Goal: Transaction & Acquisition: Purchase product/service

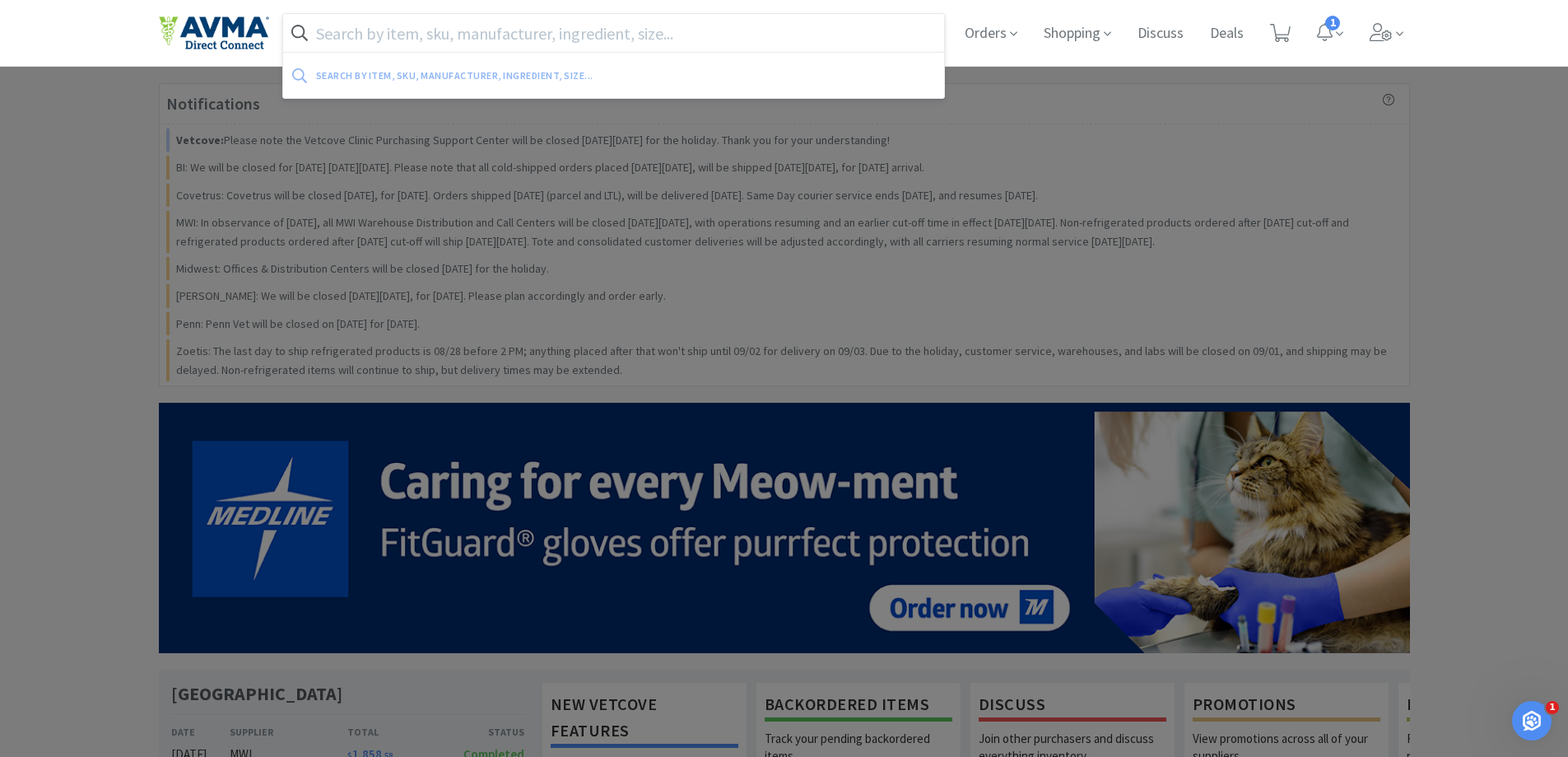
click at [391, 49] on input "text" at bounding box center [614, 33] width 662 height 38
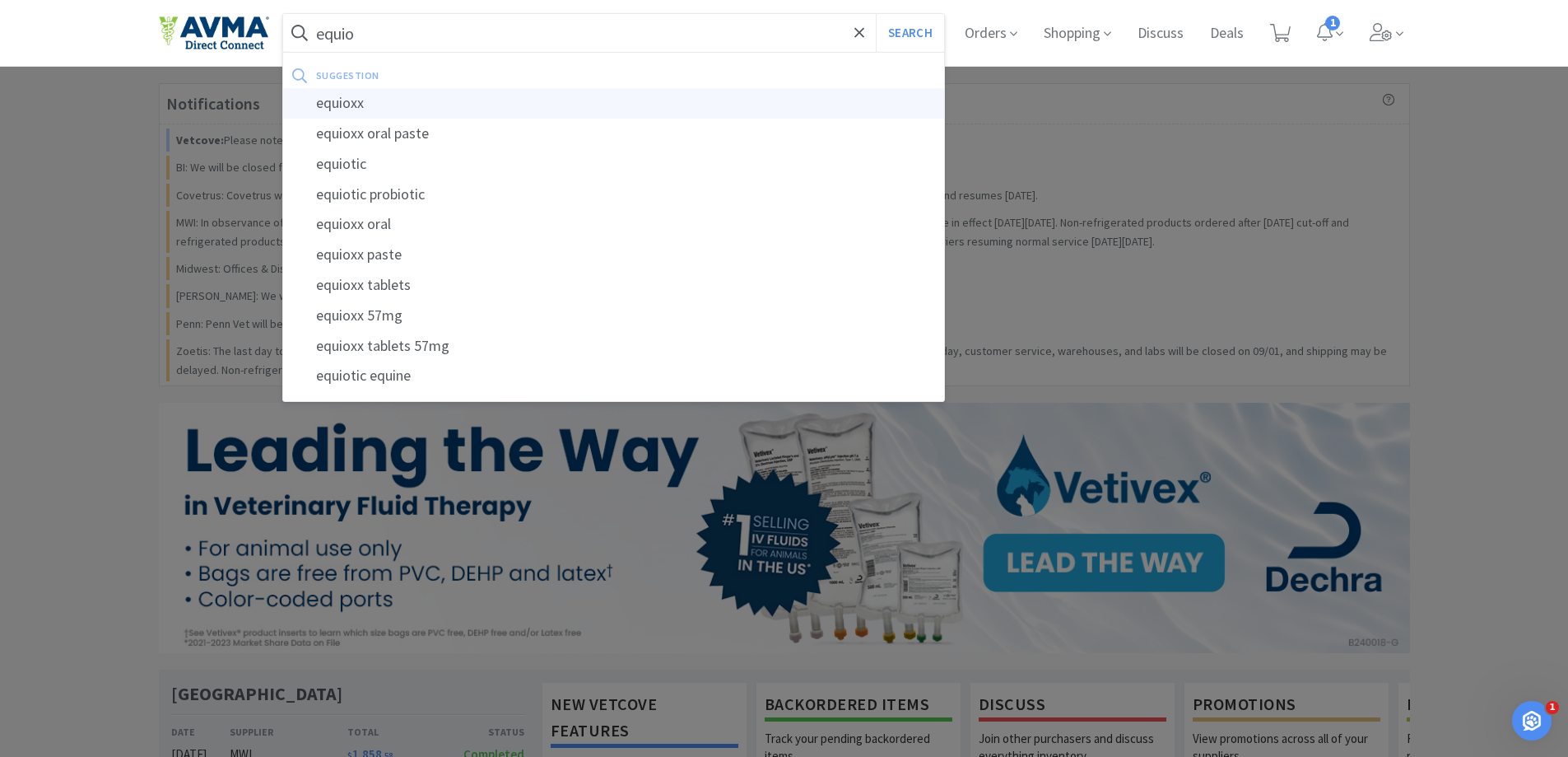
click at [375, 111] on div "equioxx" at bounding box center [614, 103] width 662 height 30
type input "equioxx"
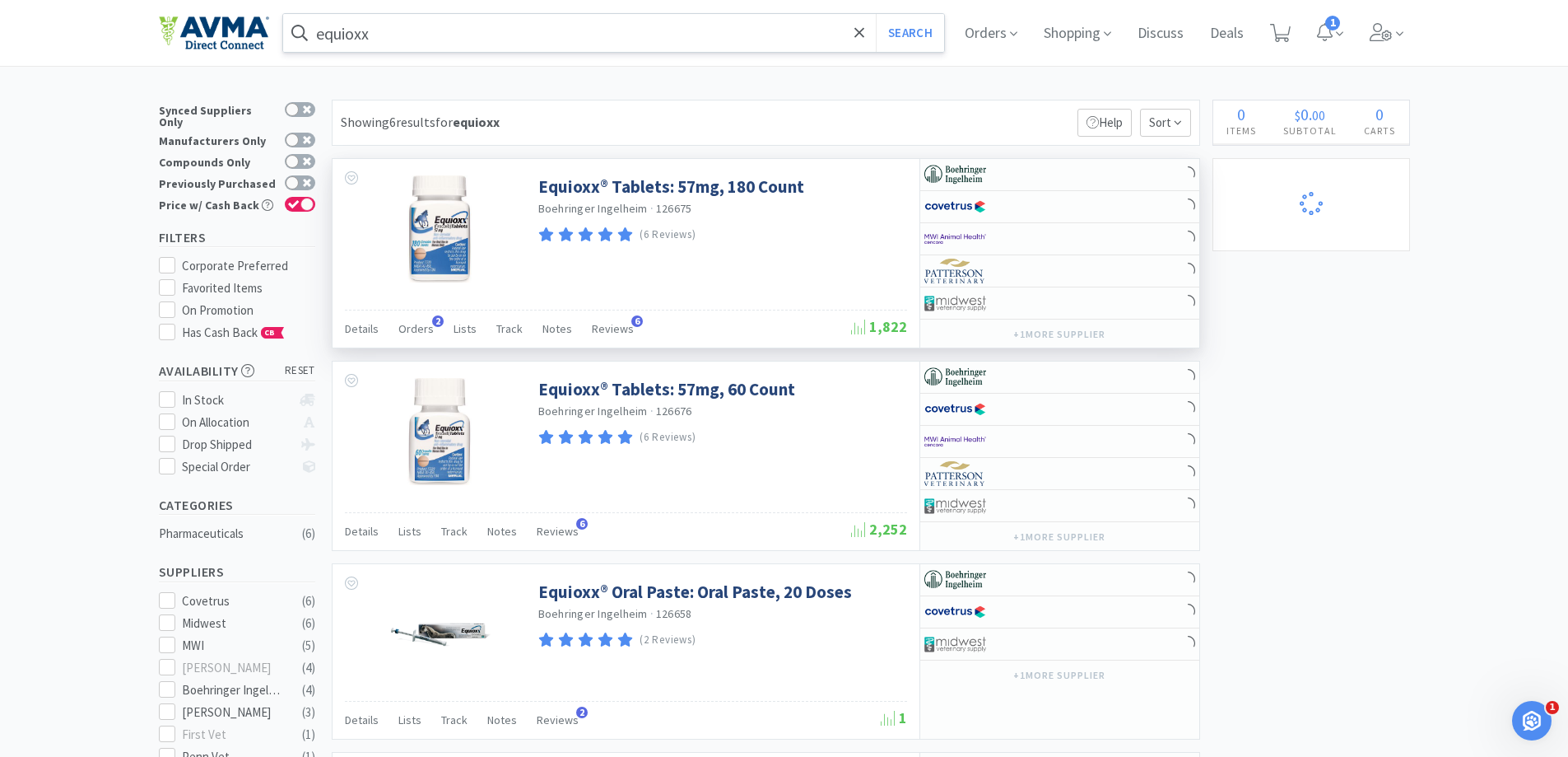
select select "2"
select select "3"
select select "2"
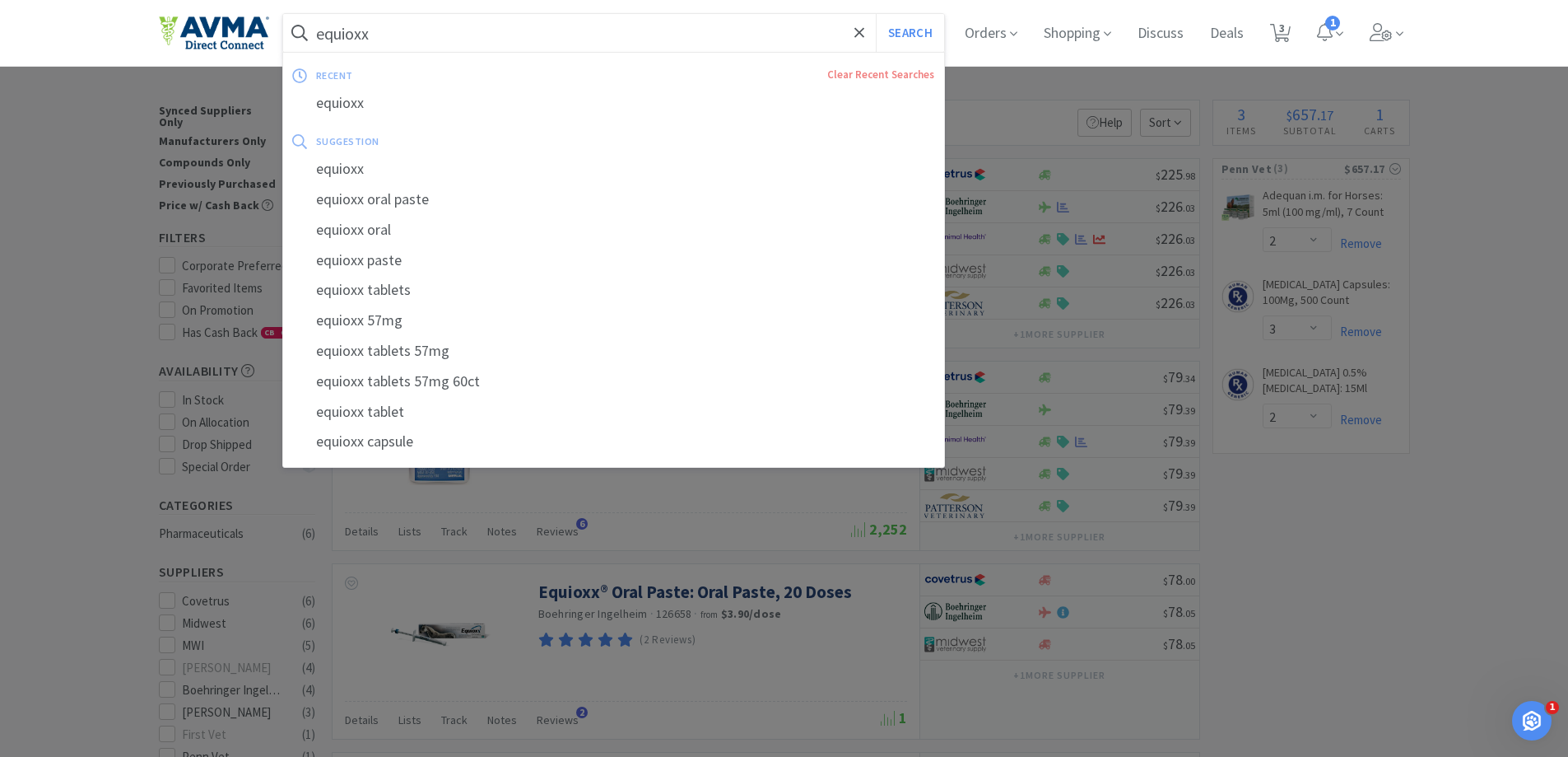
click at [435, 26] on input "equioxx" at bounding box center [614, 33] width 662 height 38
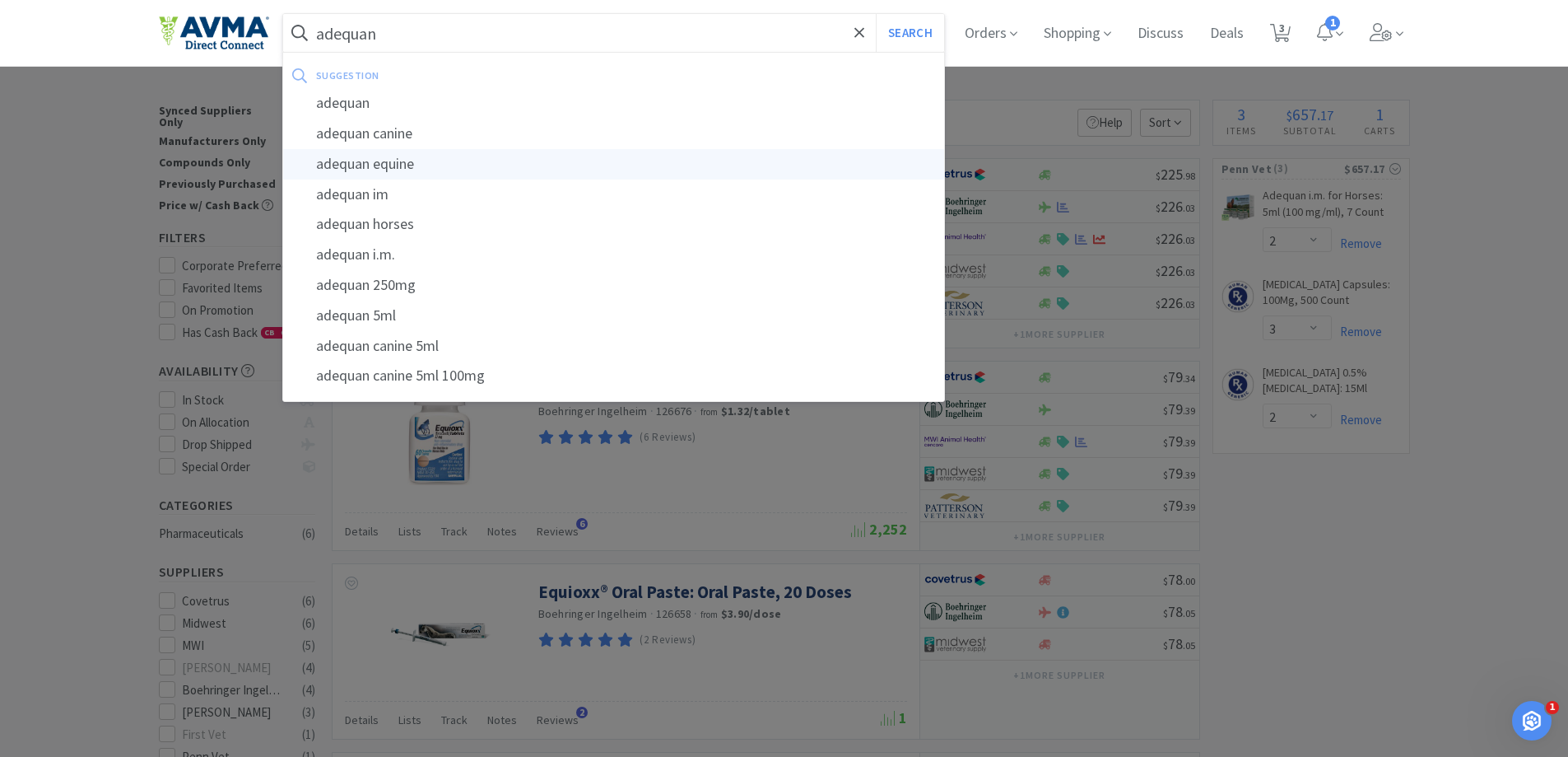
click at [404, 173] on div "adequan equine" at bounding box center [614, 164] width 662 height 30
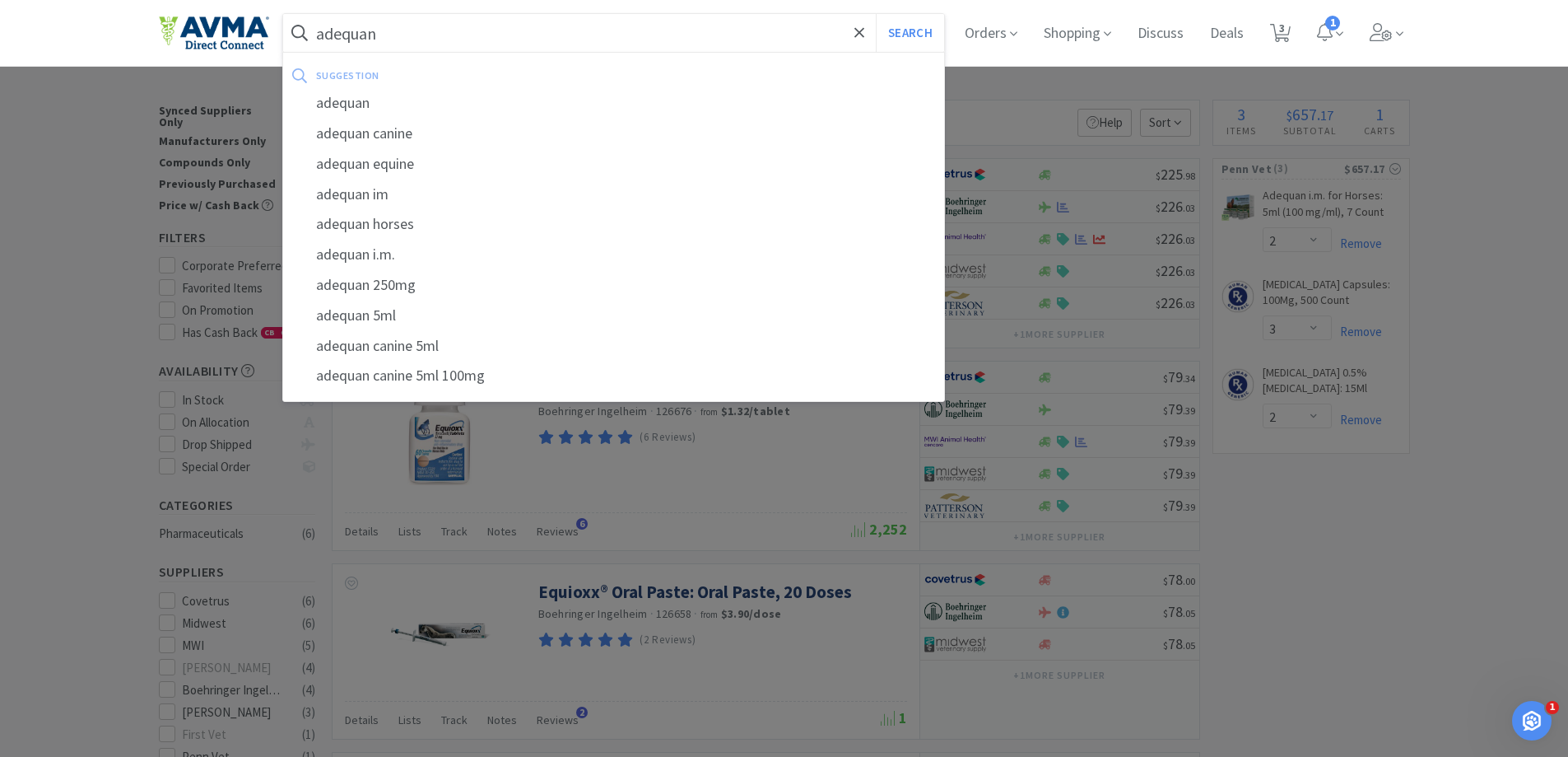
type input "adequan equine"
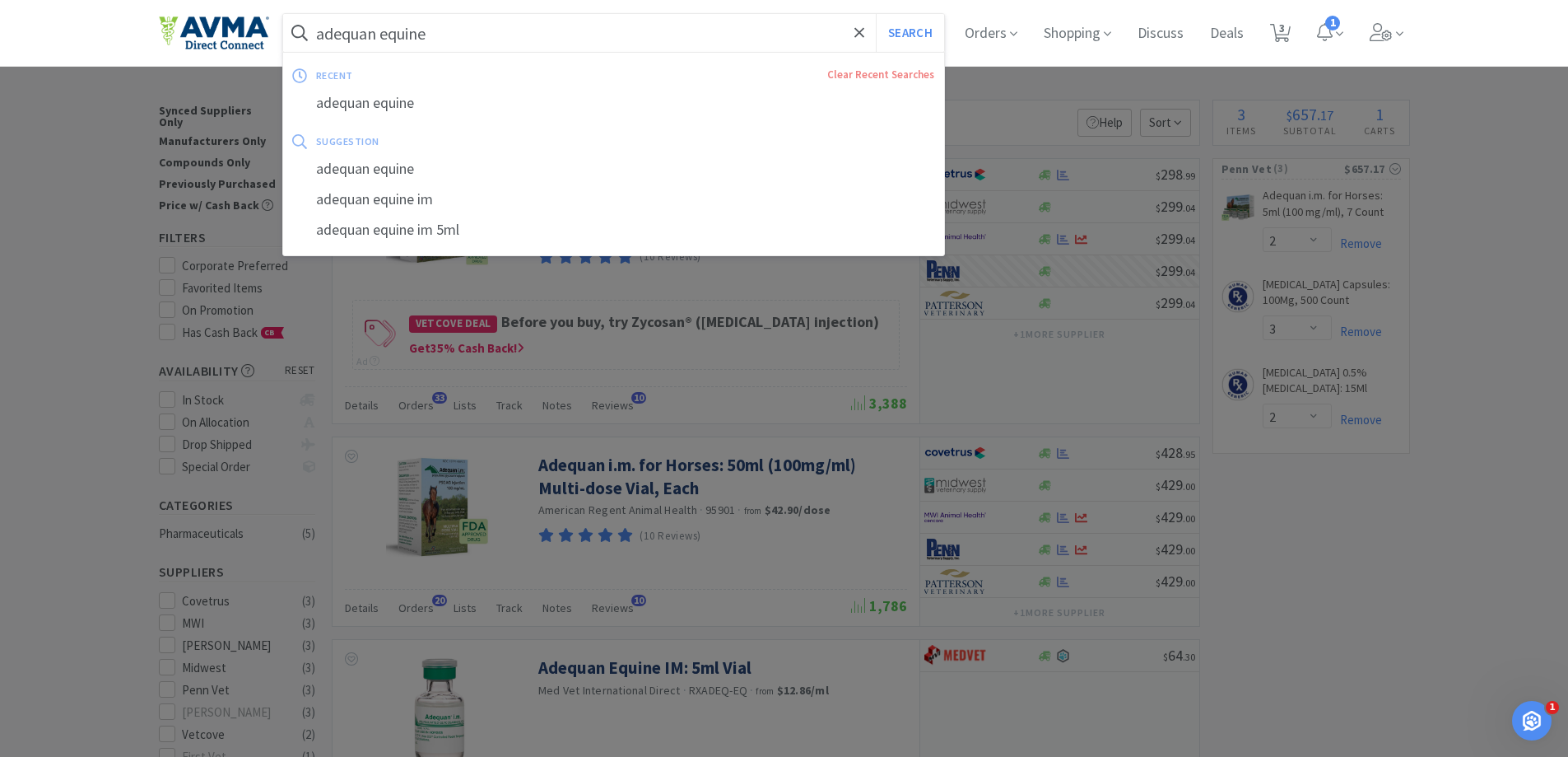
click at [509, 29] on input "adequan equine" at bounding box center [614, 33] width 662 height 38
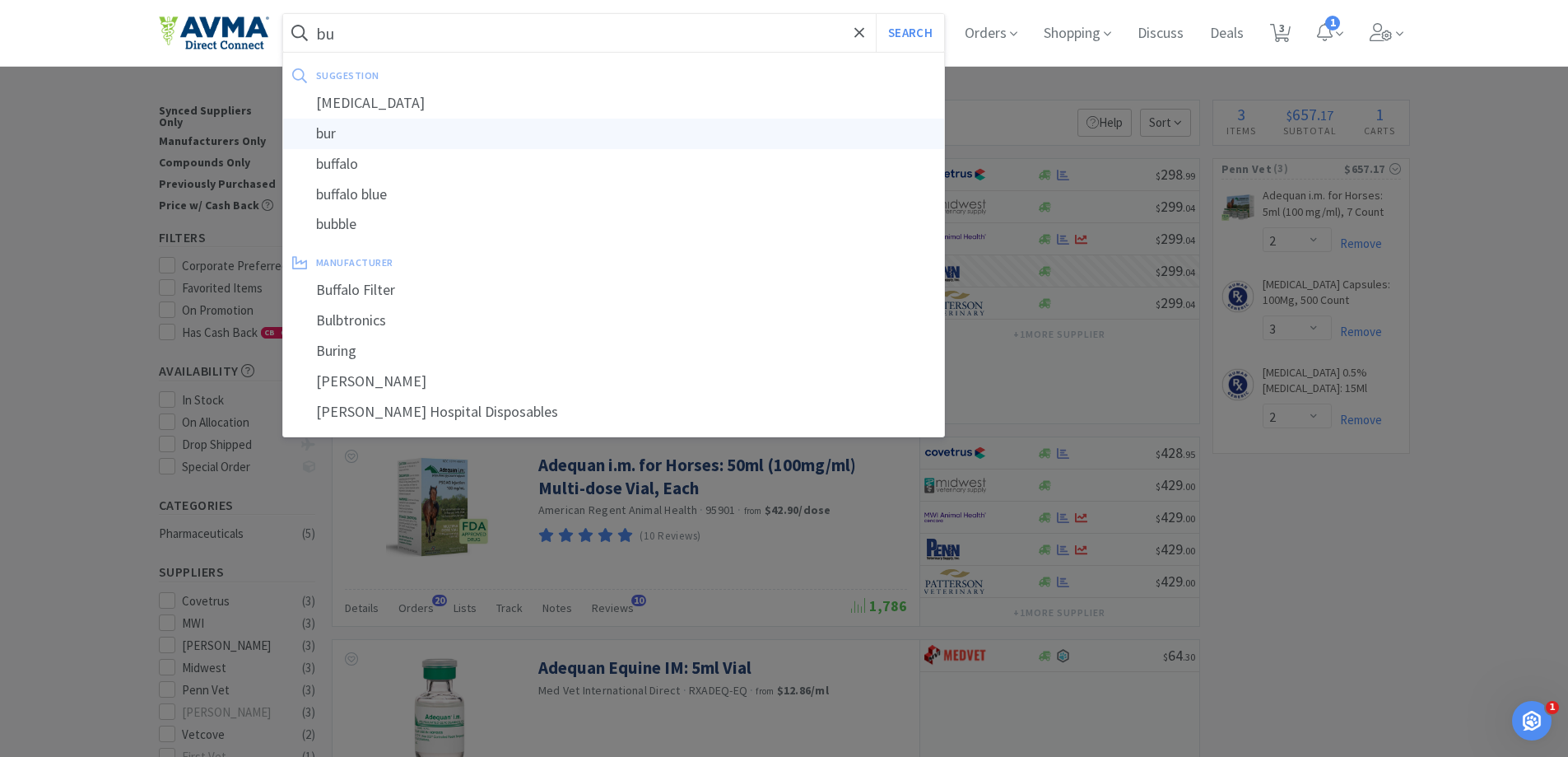
type input "b"
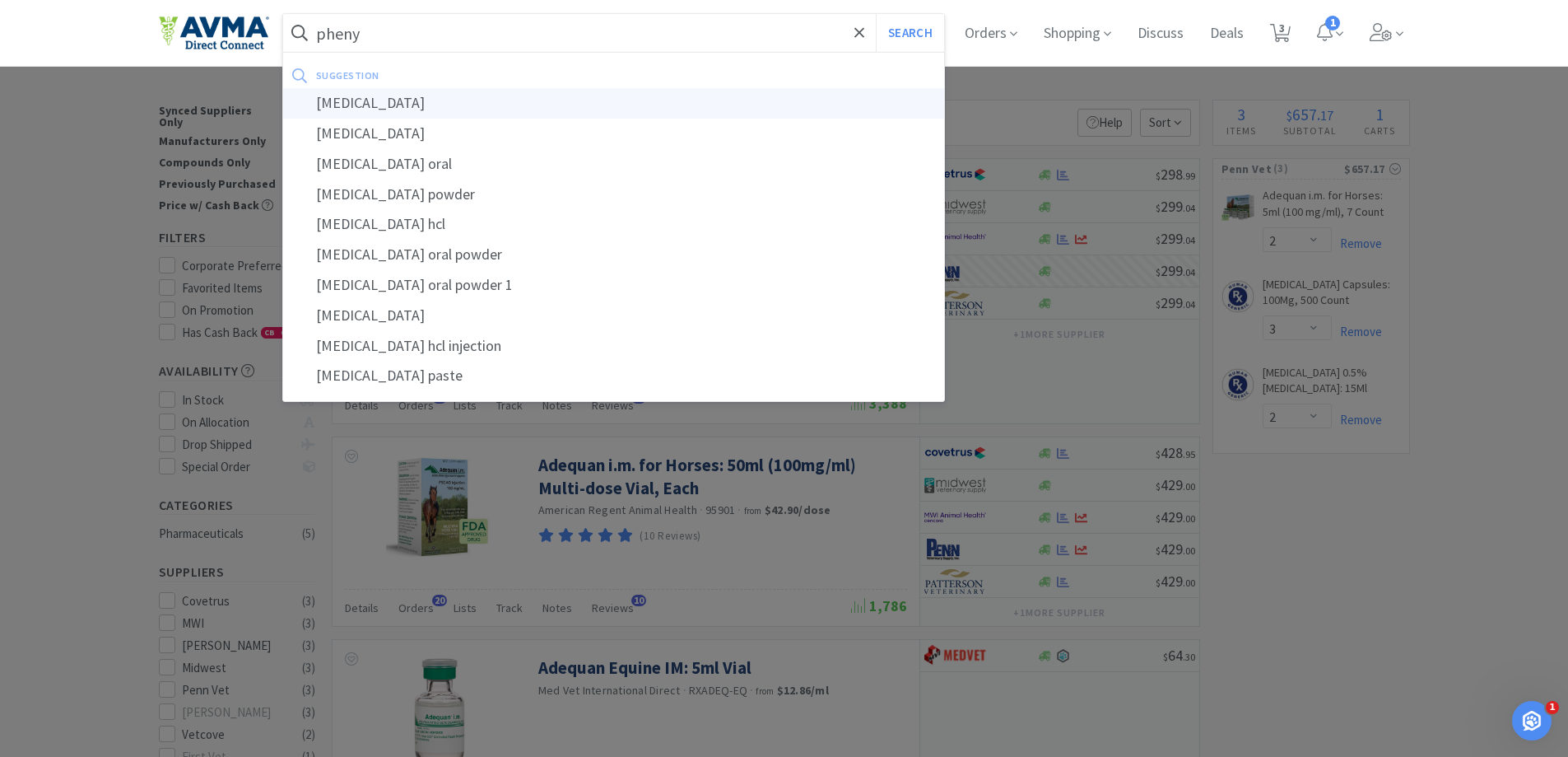
click at [352, 99] on div "phenylbutazone" at bounding box center [614, 103] width 662 height 30
type input "phenylbutazone"
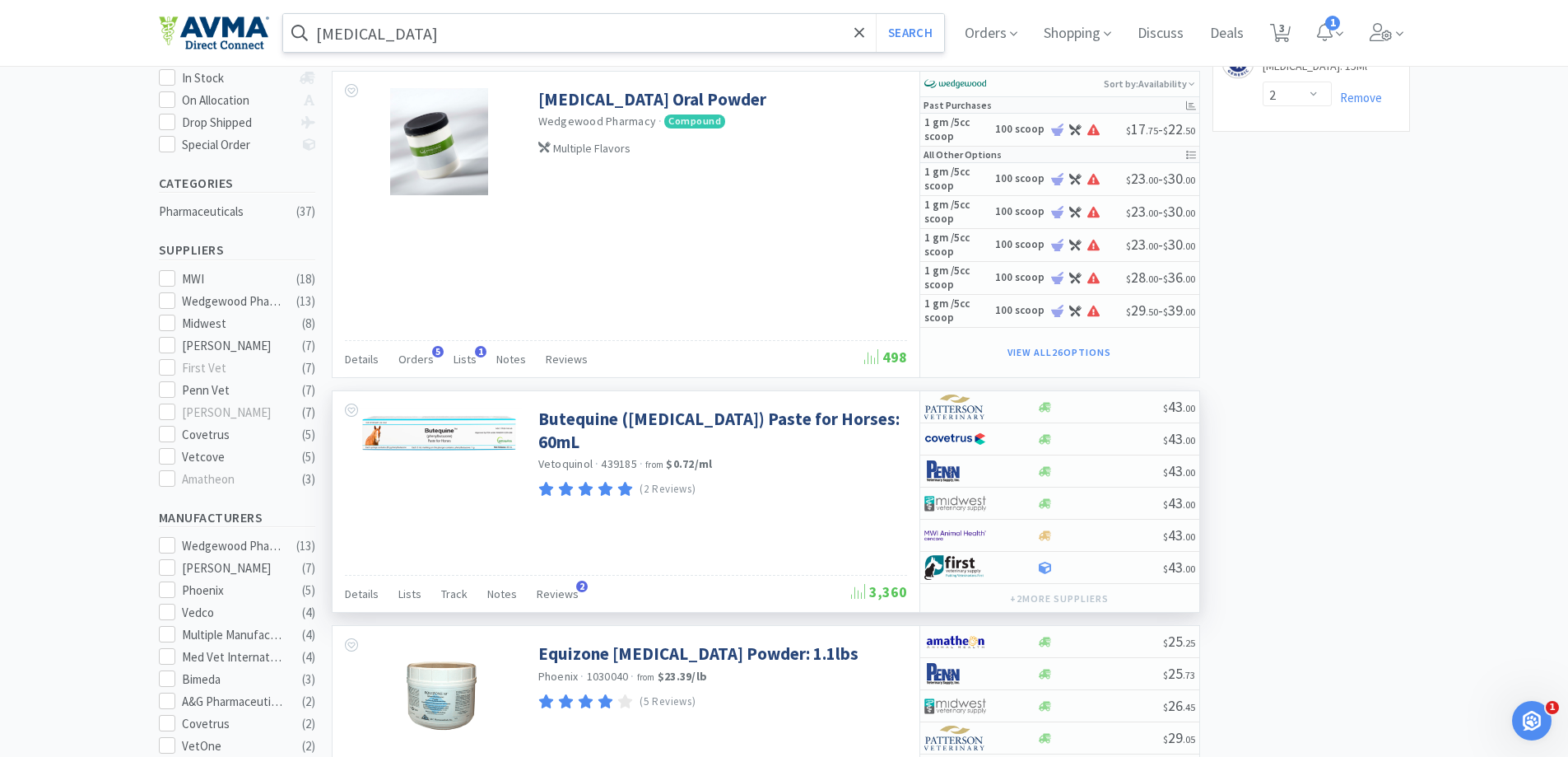
scroll to position [329, 0]
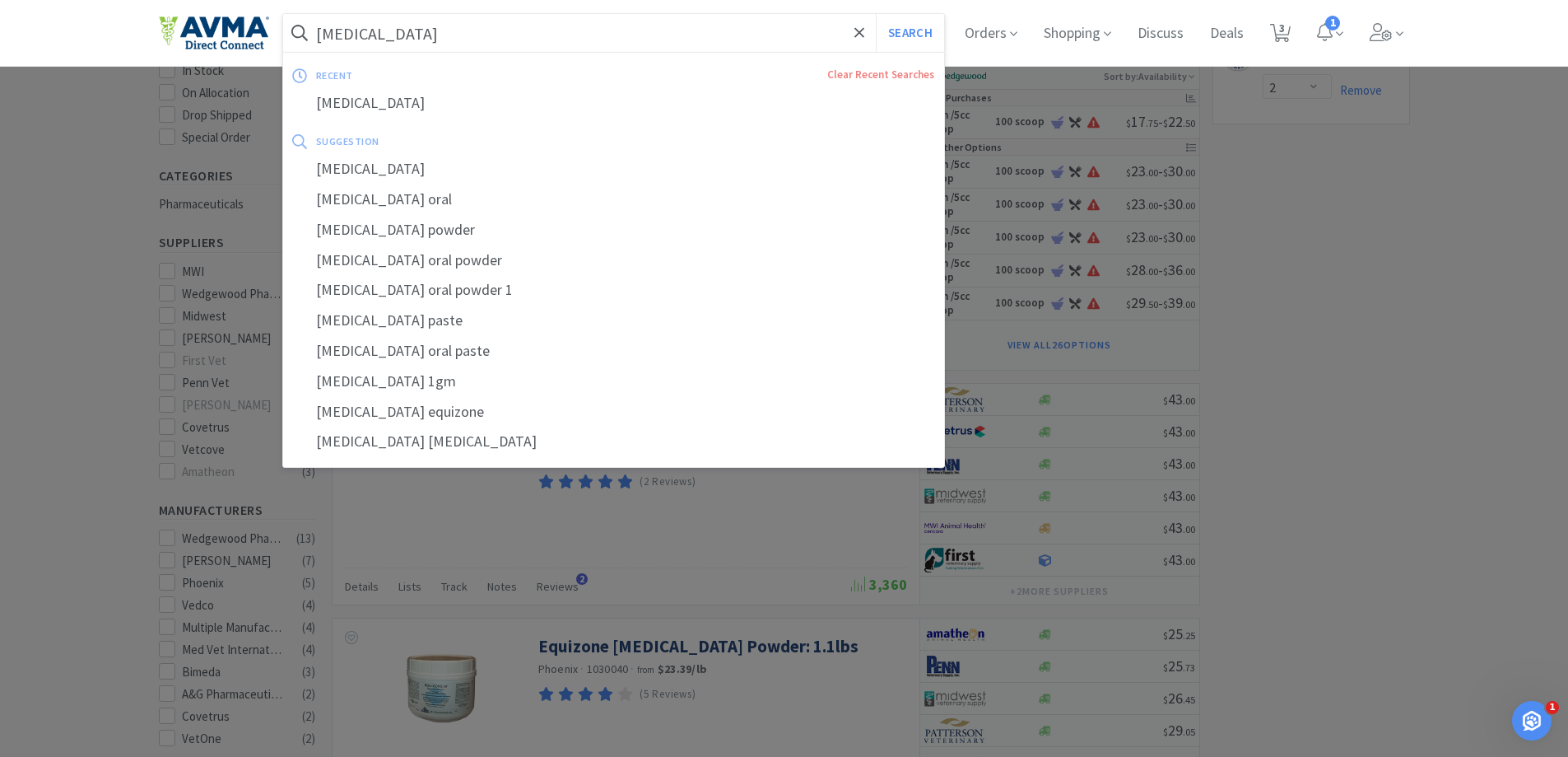
drag, startPoint x: 464, startPoint y: 48, endPoint x: 464, endPoint y: 38, distance: 10.0
click at [464, 45] on input "phenylbutazone" at bounding box center [614, 33] width 662 height 38
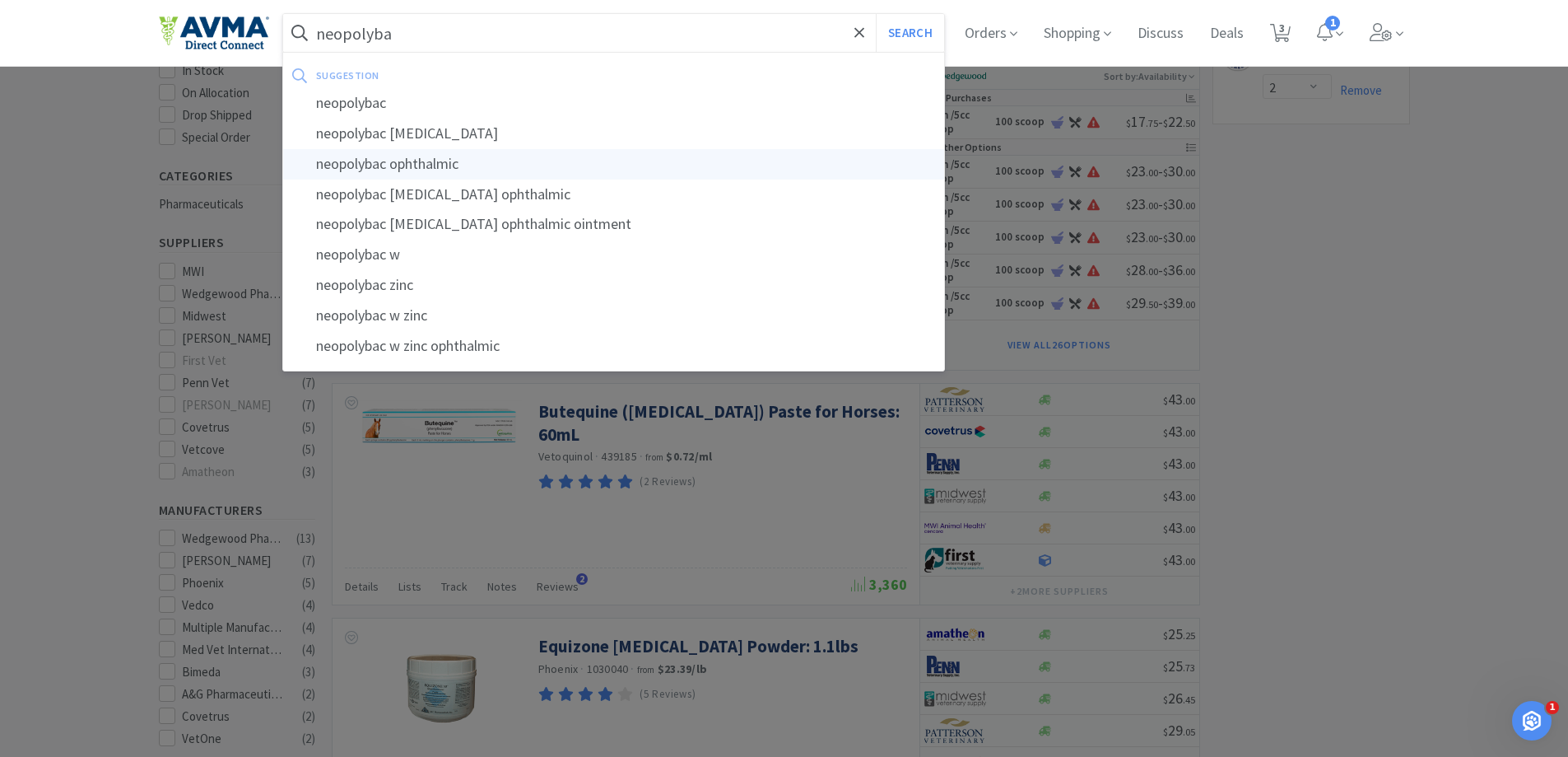
click at [432, 166] on div "neopolybac ophthalmic" at bounding box center [614, 164] width 662 height 30
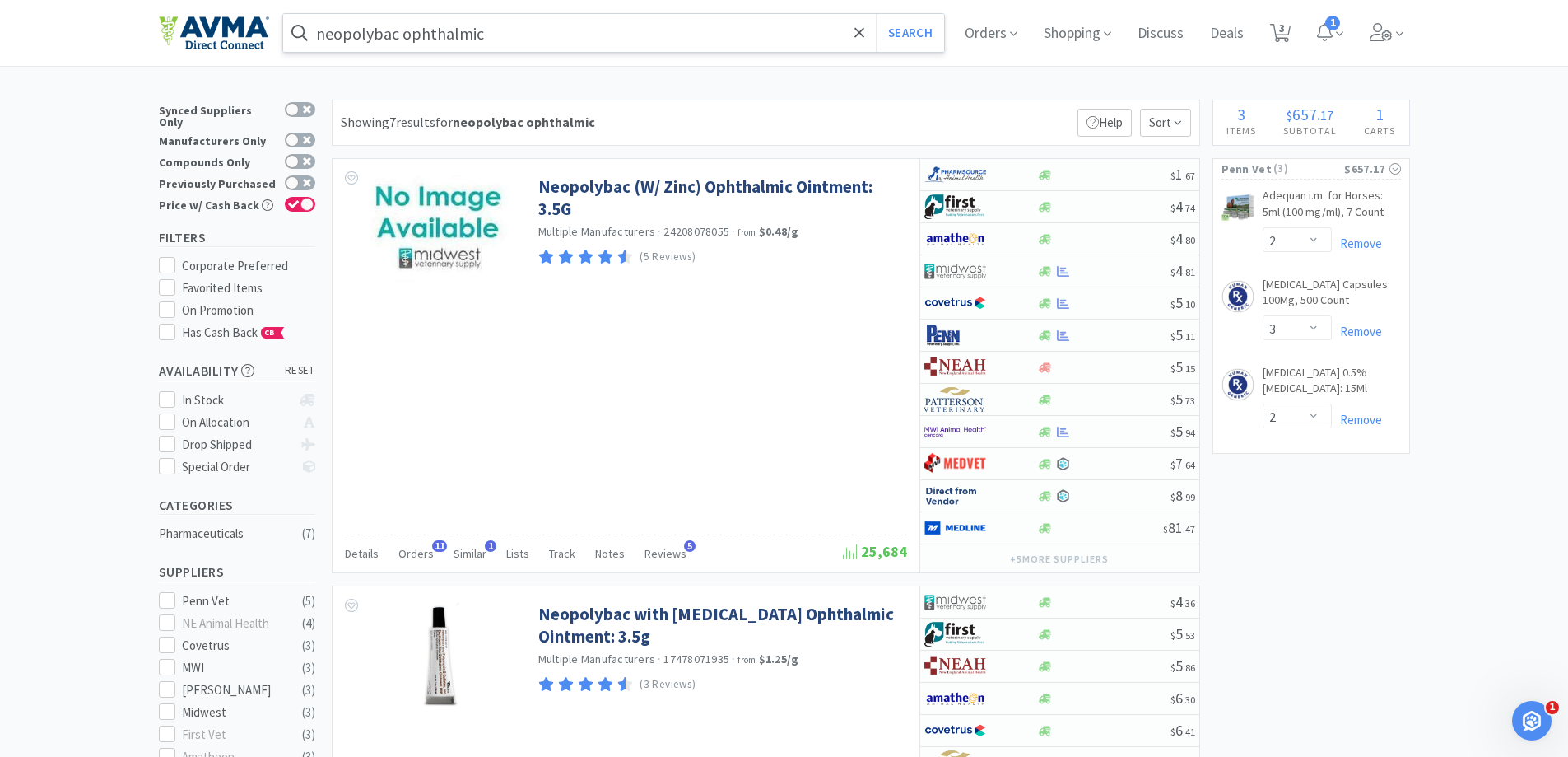
type input "phenylbutazone"
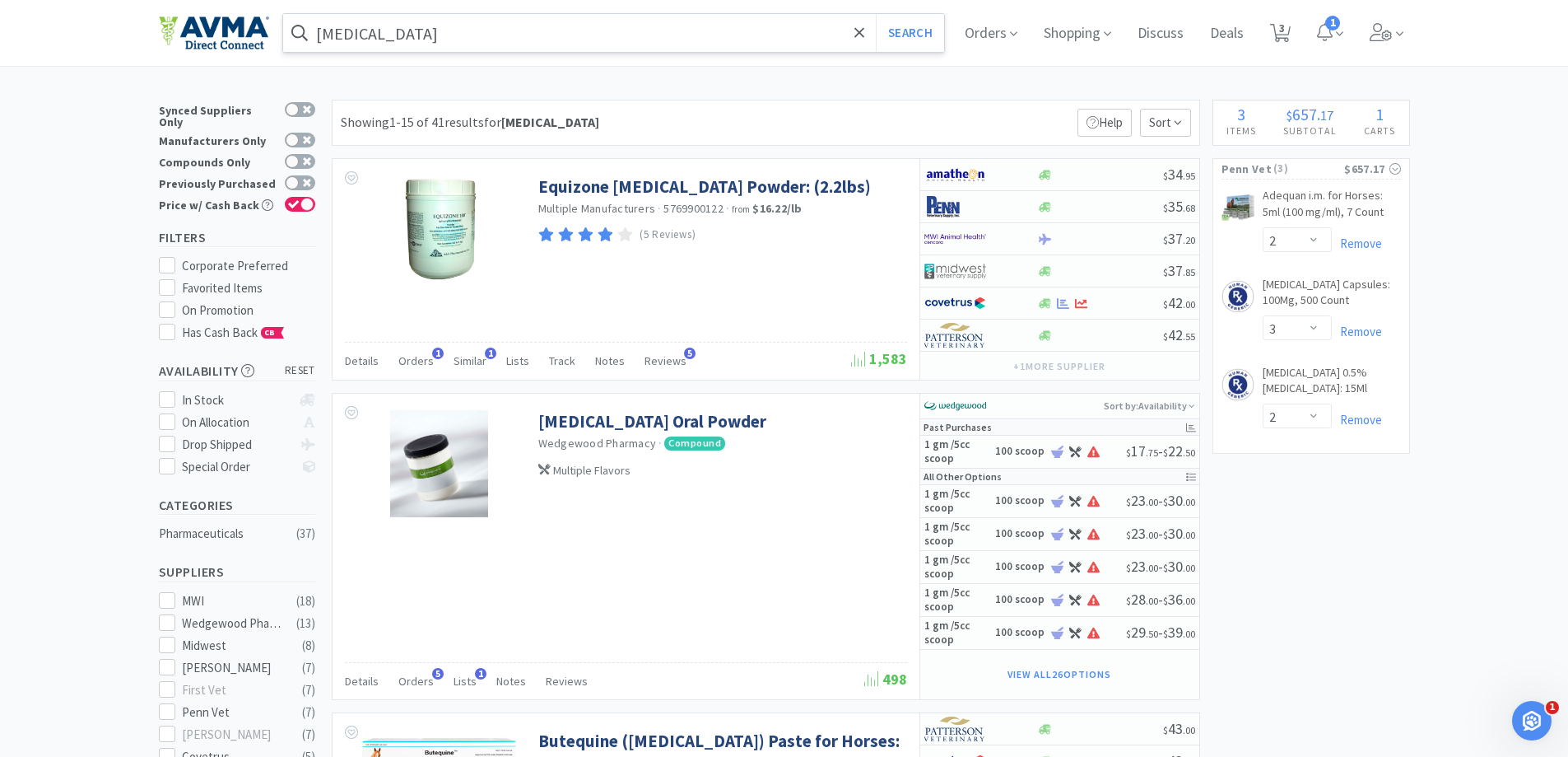
scroll to position [329, 0]
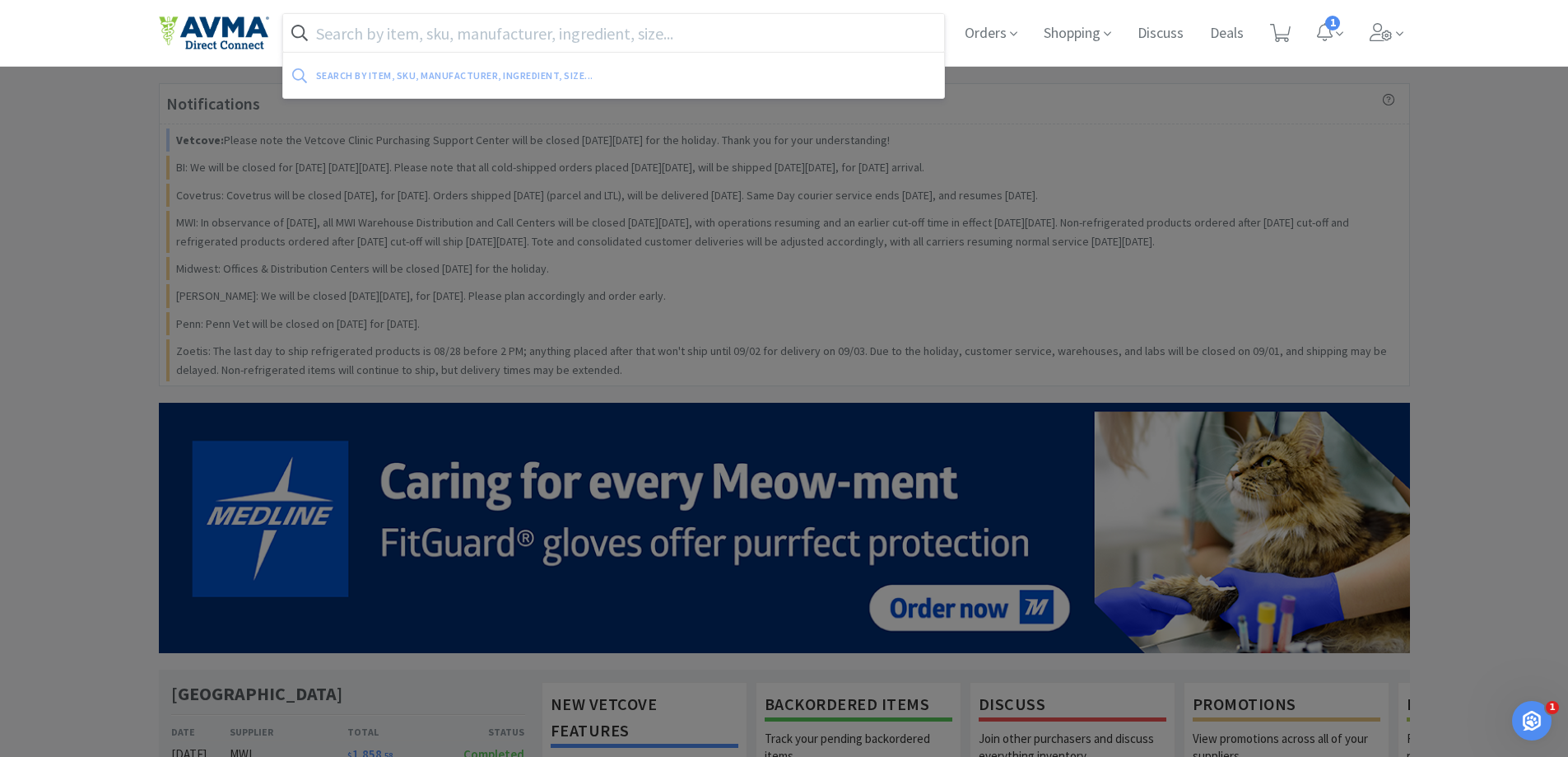
click at [487, 39] on input "text" at bounding box center [614, 33] width 662 height 38
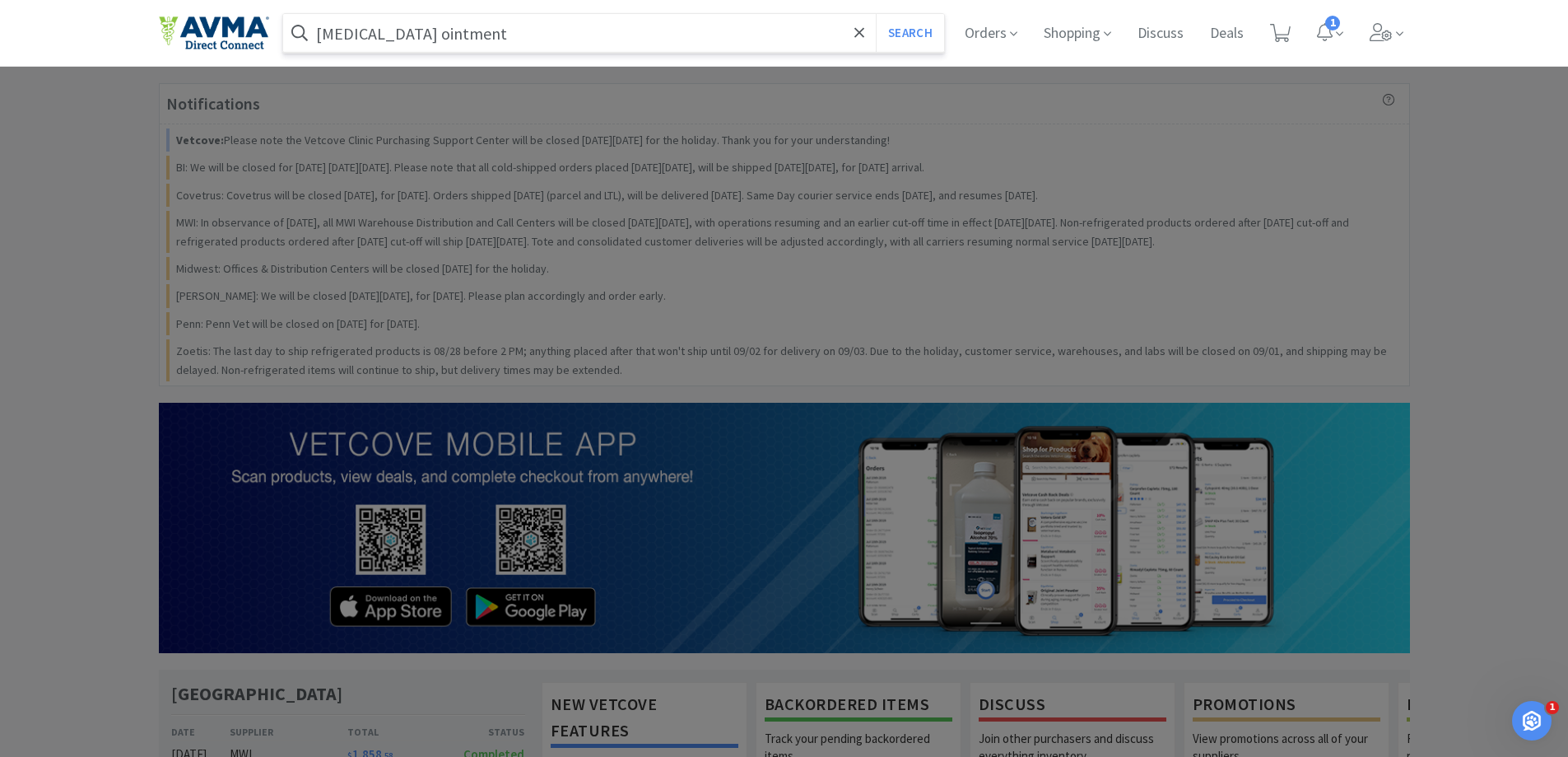
type input "[MEDICAL_DATA] ointment"
click at [875, 14] on button "Search" at bounding box center [909, 33] width 68 height 38
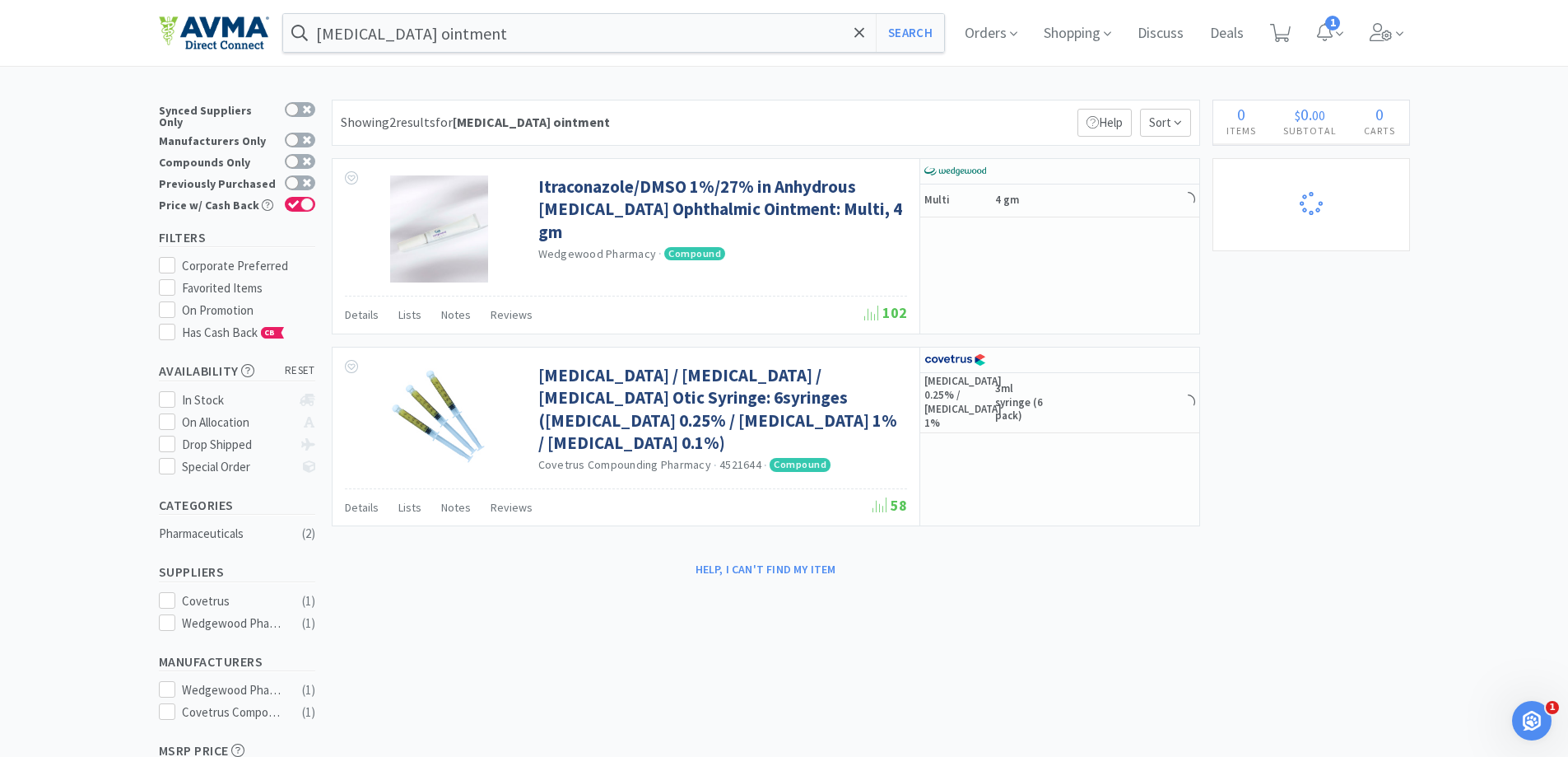
select select "2"
select select "3"
select select "2"
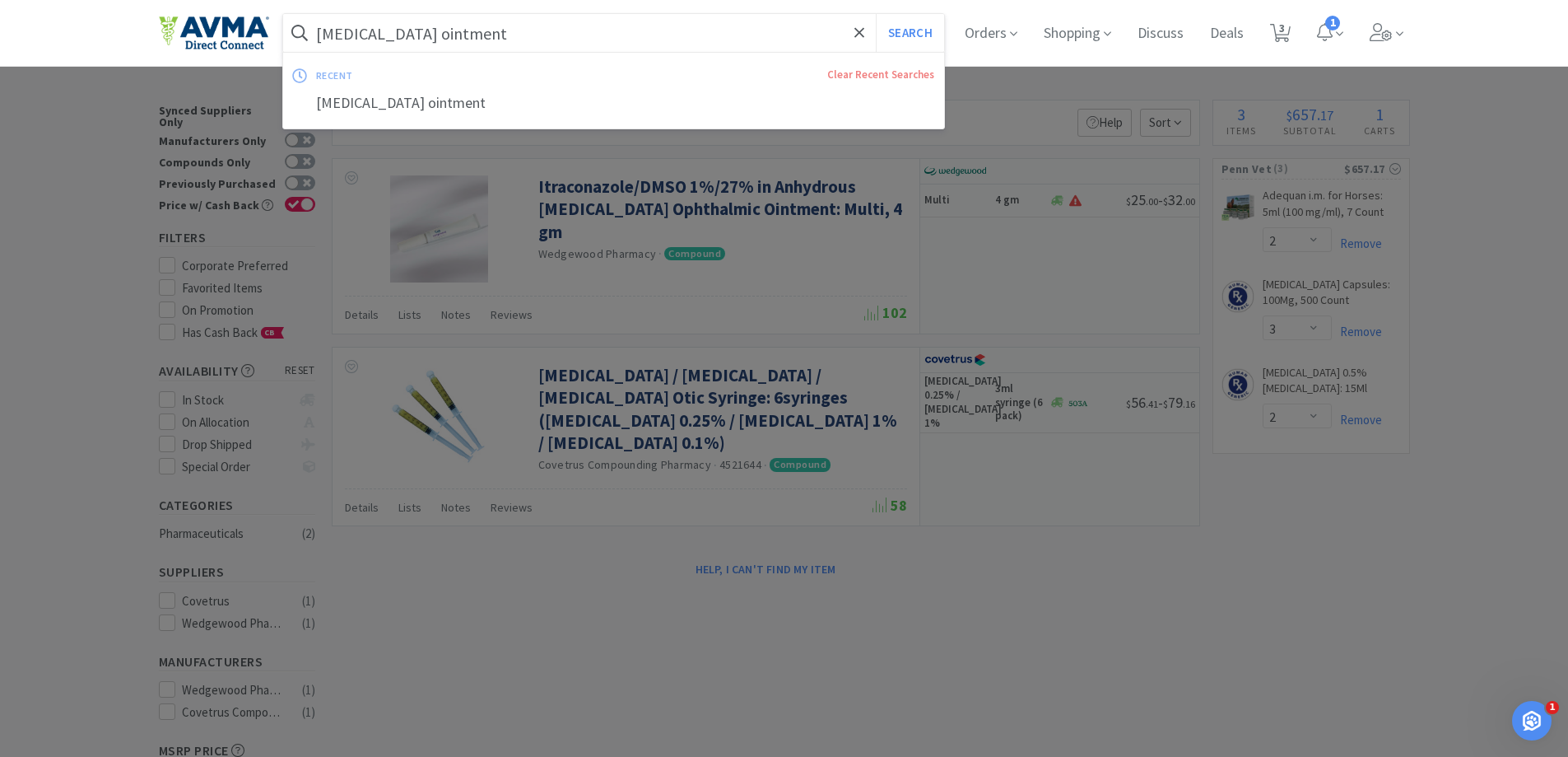
click at [516, 29] on input "[MEDICAL_DATA] ointment" at bounding box center [614, 33] width 662 height 38
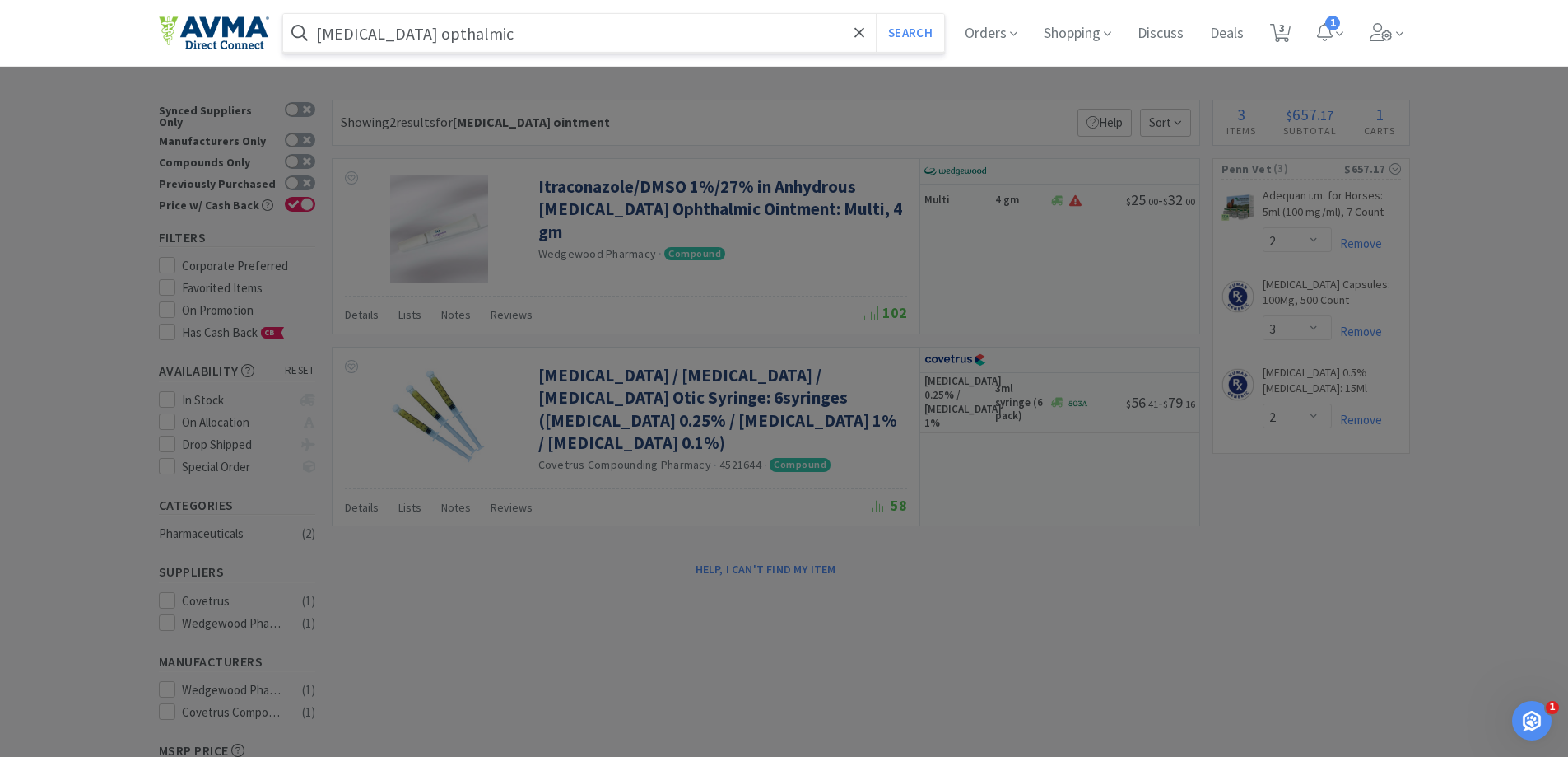
type input "[MEDICAL_DATA] opthalmic"
click at [875, 14] on button "Search" at bounding box center [909, 33] width 68 height 38
